Goal: Task Accomplishment & Management: Complete application form

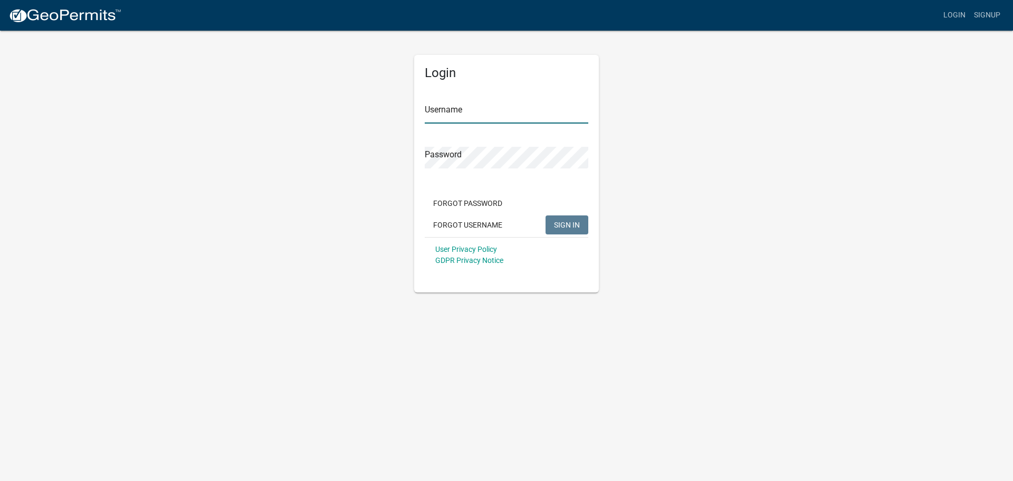
click at [482, 108] on input "Username" at bounding box center [507, 113] width 164 height 22
type input "Estherr"
click at [562, 220] on span "SIGN IN" at bounding box center [567, 224] width 26 height 8
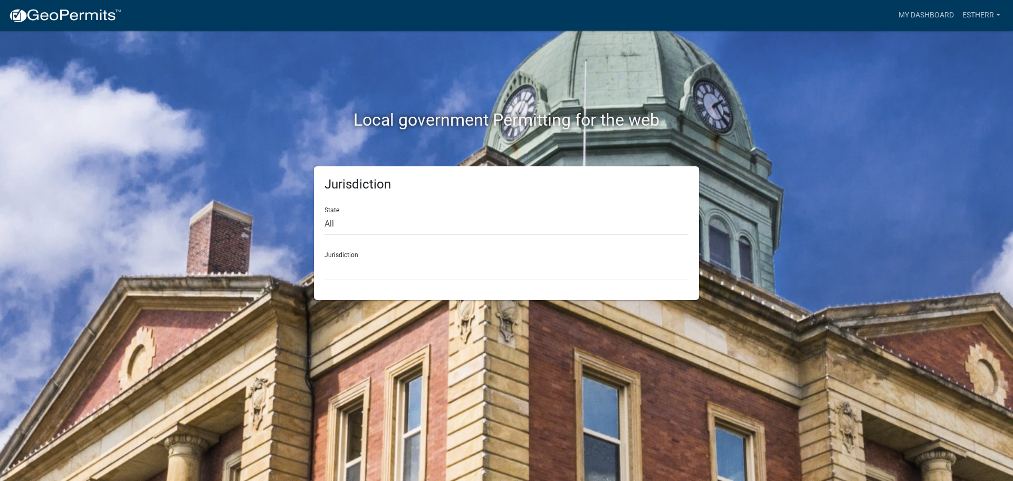
click at [350, 256] on div "Jurisdiction [GEOGRAPHIC_DATA], [US_STATE] [GEOGRAPHIC_DATA], [US_STATE][PERSON…" at bounding box center [507, 261] width 364 height 36
click at [358, 269] on select "[GEOGRAPHIC_DATA], [US_STATE] [GEOGRAPHIC_DATA], [US_STATE][PERSON_NAME][GEOGRA…" at bounding box center [507, 269] width 364 height 22
click at [339, 222] on select "All [US_STATE] [US_STATE] [US_STATE] [US_STATE] [US_STATE] [US_STATE] [US_STATE…" at bounding box center [507, 224] width 364 height 22
select select "[US_STATE]"
click at [325, 213] on select "All [US_STATE] [US_STATE] [US_STATE] [US_STATE] [US_STATE] [US_STATE] [US_STATE…" at bounding box center [507, 224] width 364 height 22
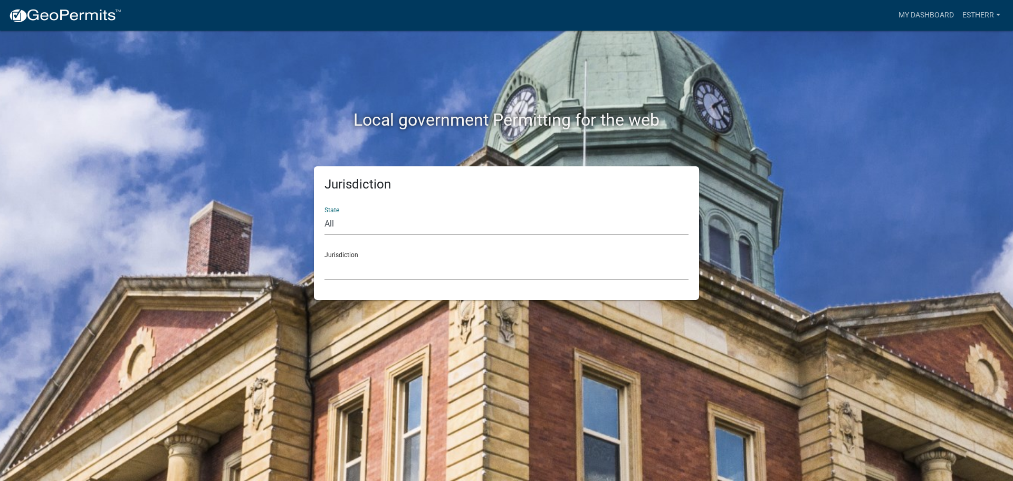
click at [362, 273] on select "[GEOGRAPHIC_DATA], [US_STATE][PERSON_NAME][GEOGRAPHIC_DATA], [US_STATE][PERSON_…" at bounding box center [507, 269] width 364 height 22
click at [325, 258] on select "[GEOGRAPHIC_DATA], [US_STATE][PERSON_NAME][GEOGRAPHIC_DATA], [US_STATE][PERSON_…" at bounding box center [507, 269] width 364 height 22
click at [927, 16] on link "My Dashboard" at bounding box center [927, 15] width 64 height 20
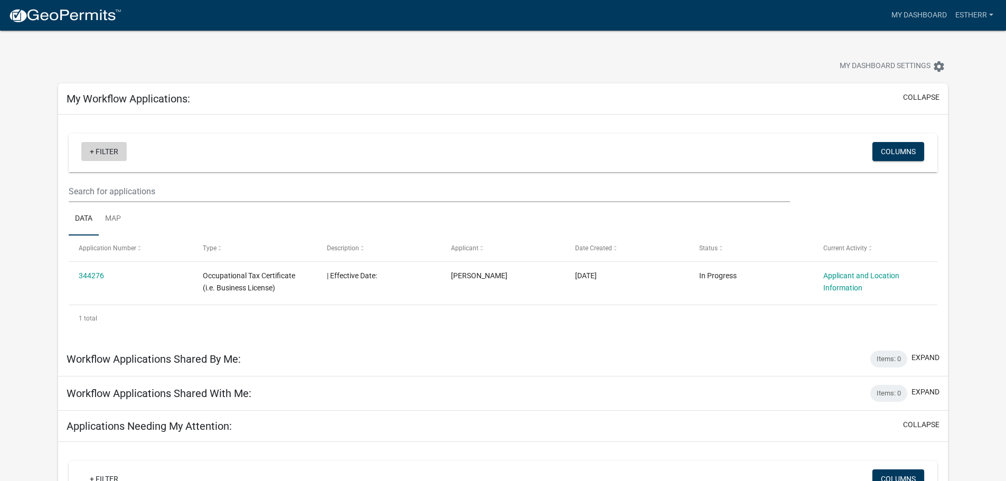
click at [101, 153] on link "+ Filter" at bounding box center [103, 151] width 45 height 19
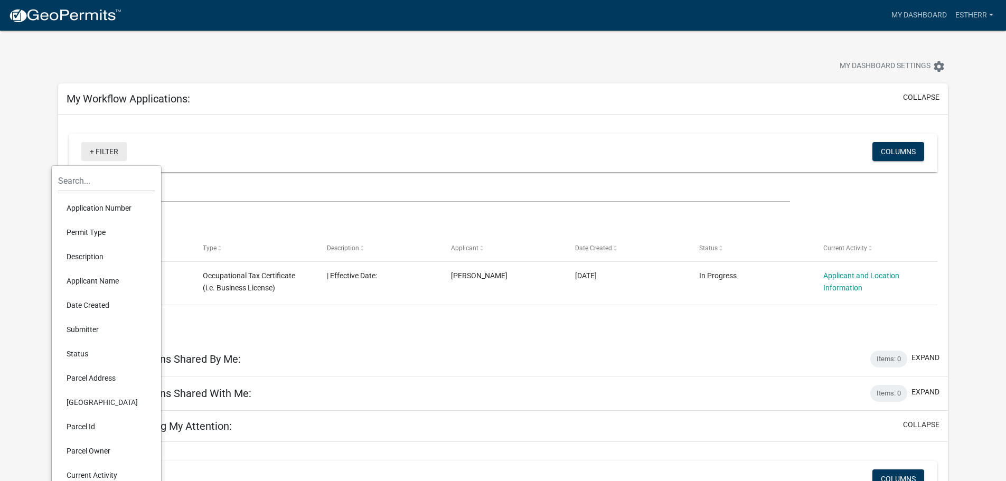
click at [102, 152] on link "+ Filter" at bounding box center [103, 151] width 45 height 19
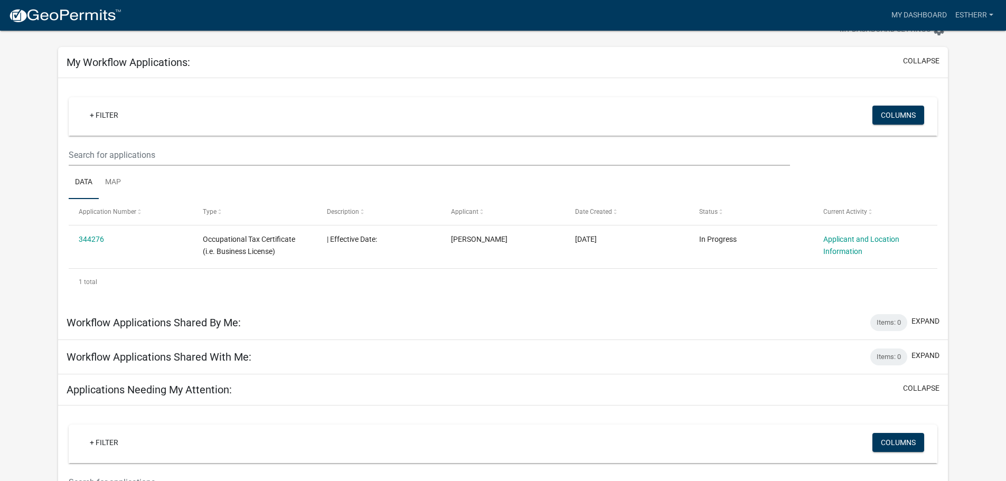
scroll to position [53, 0]
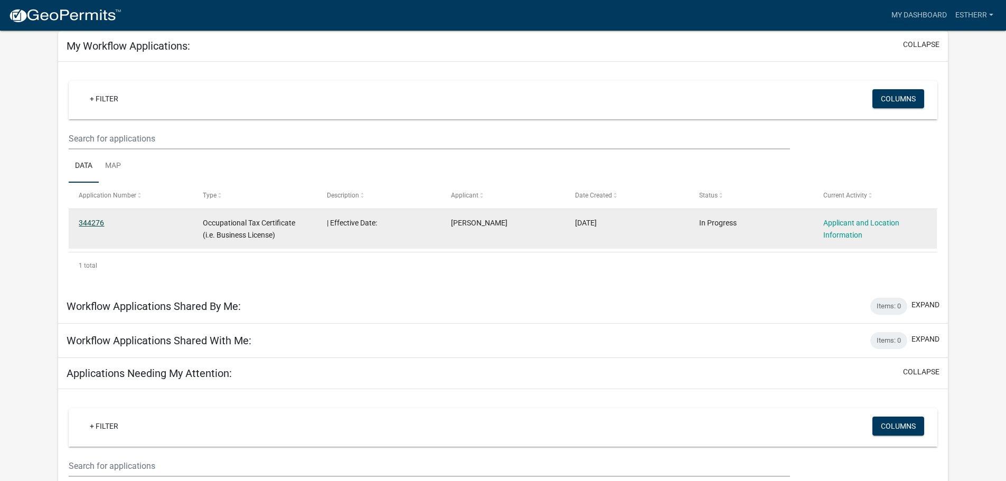
click at [97, 222] on link "344276" at bounding box center [91, 223] width 25 height 8
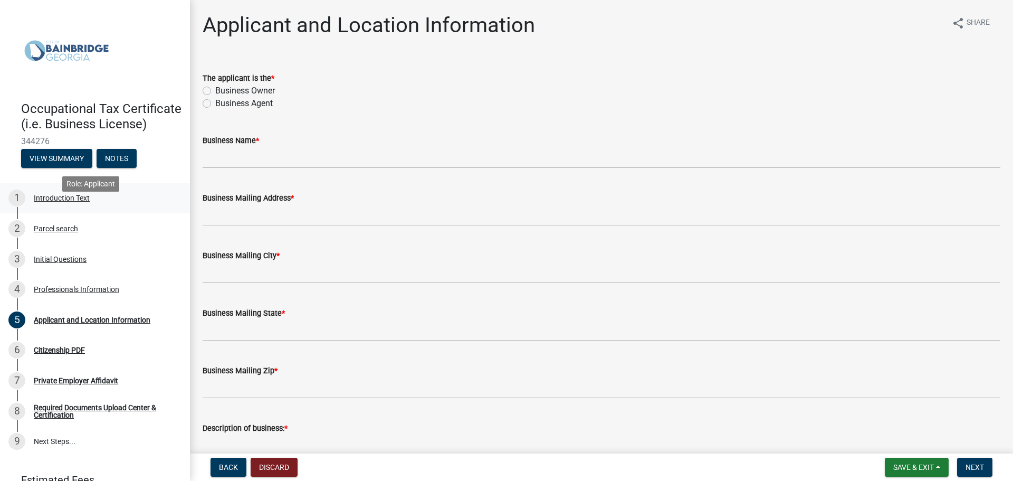
click at [70, 202] on div "Introduction Text" at bounding box center [62, 197] width 56 height 7
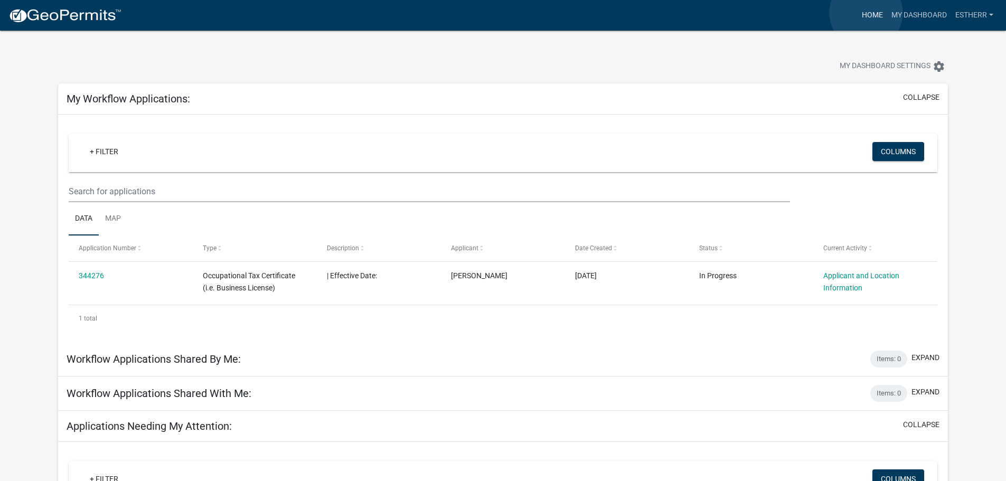
click at [866, 13] on link "Home" at bounding box center [872, 15] width 30 height 20
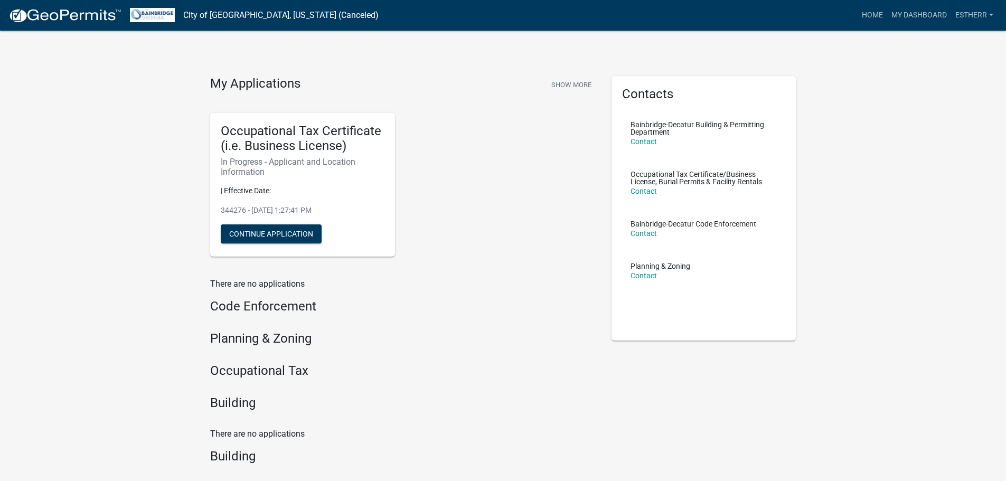
click at [236, 372] on h4 "Occupational Tax" at bounding box center [402, 370] width 385 height 15
click at [265, 229] on button "Continue Application" at bounding box center [271, 233] width 101 height 19
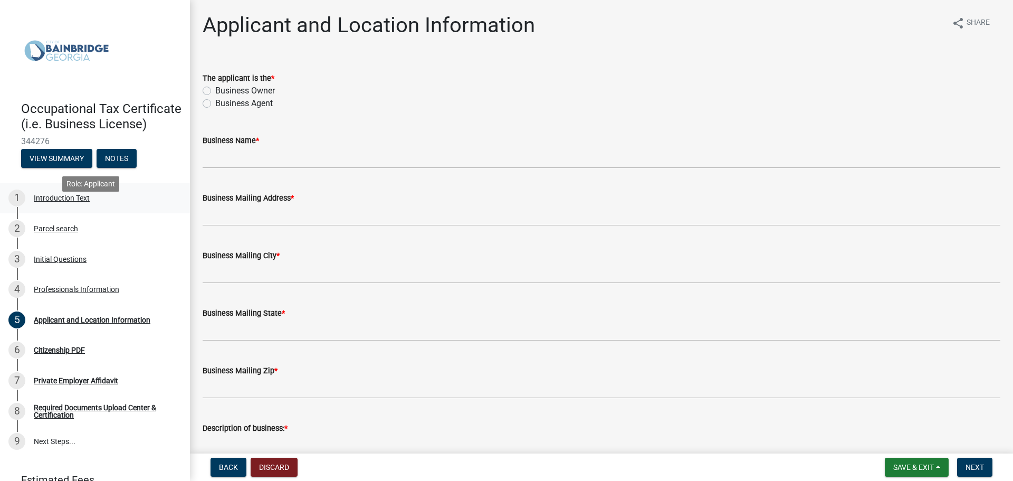
click at [73, 202] on div "Introduction Text" at bounding box center [62, 197] width 56 height 7
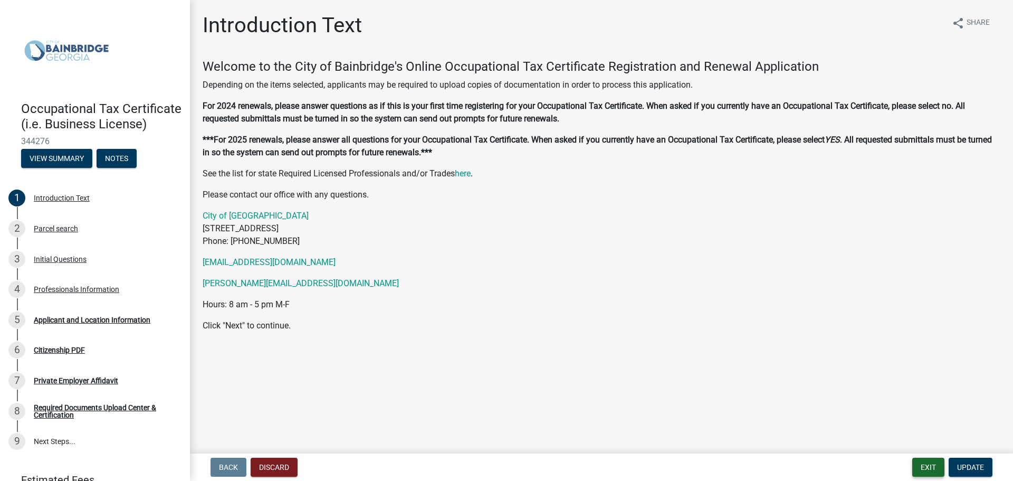
drag, startPoint x: 927, startPoint y: 467, endPoint x: 932, endPoint y: 468, distance: 5.4
click at [927, 467] on button "Exit" at bounding box center [929, 467] width 32 height 19
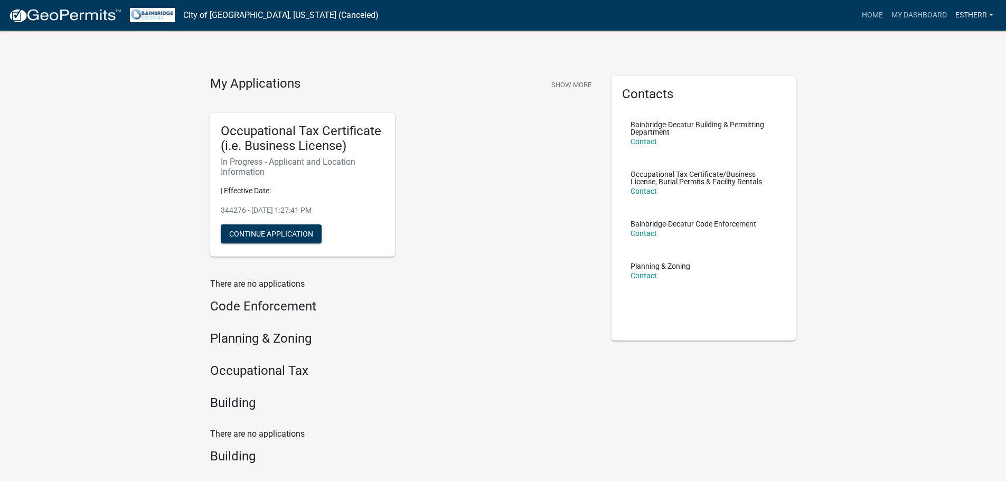
click at [977, 17] on link "Estherr" at bounding box center [974, 15] width 46 height 20
click at [934, 78] on link "Logout" at bounding box center [955, 77] width 84 height 25
